Goal: Transaction & Acquisition: Subscribe to service/newsletter

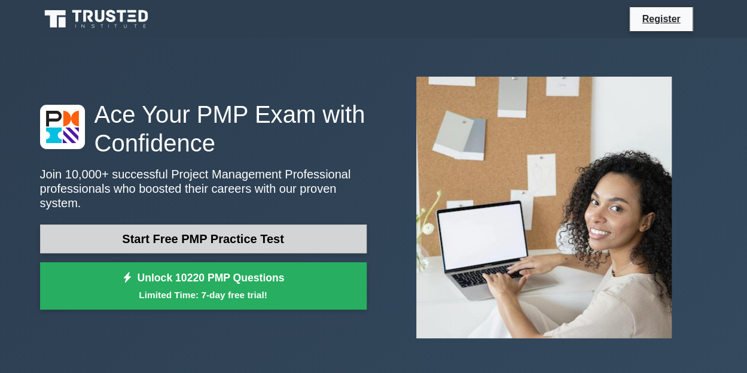
click at [243, 234] on link "Start Free PMP Practice Test" at bounding box center [203, 238] width 327 height 29
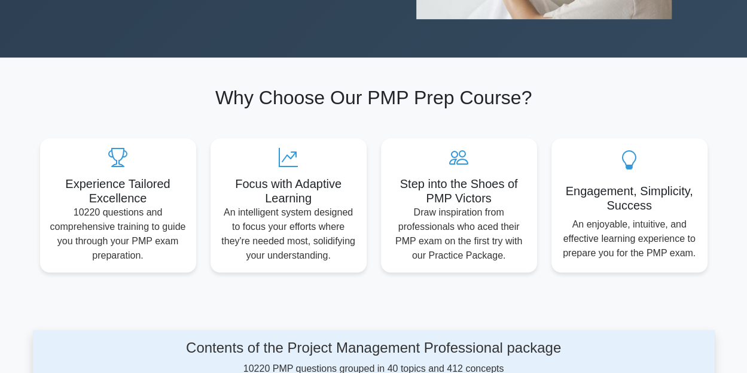
scroll to position [159, 0]
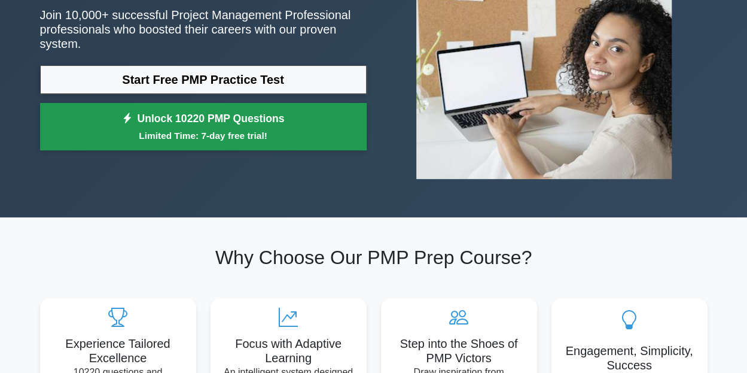
click at [335, 108] on link "Unlock 10220 PMP Questions Limited Time: 7-day free trial!" at bounding box center [203, 127] width 327 height 48
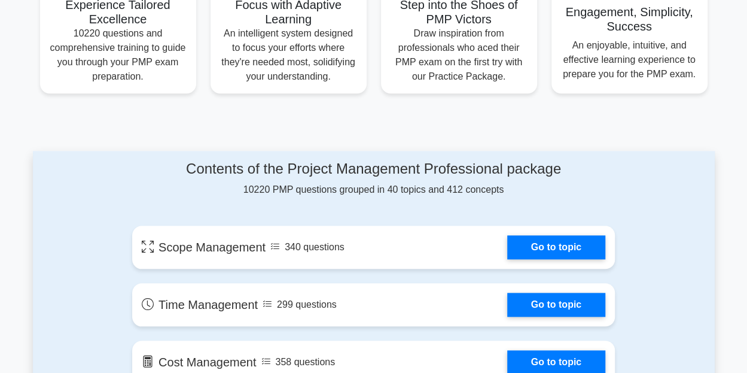
scroll to position [479, 0]
